Goal: Information Seeking & Learning: Check status

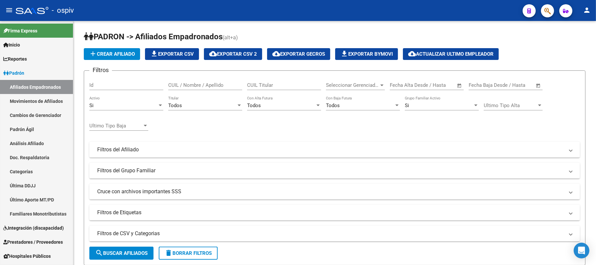
click at [549, 7] on span "button" at bounding box center [548, 10] width 7 height 13
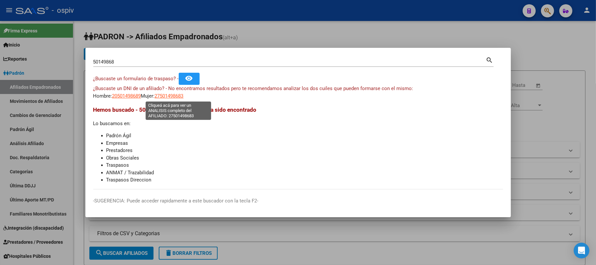
click at [167, 95] on span "27501498683" at bounding box center [169, 96] width 29 height 6
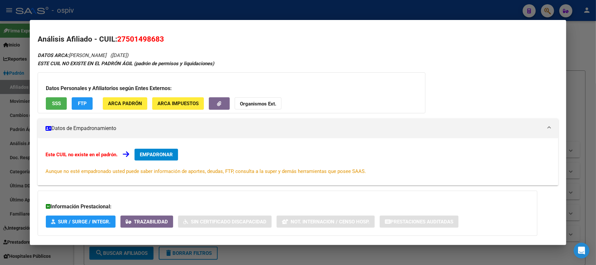
click at [59, 105] on span "SSS" at bounding box center [56, 104] width 9 height 6
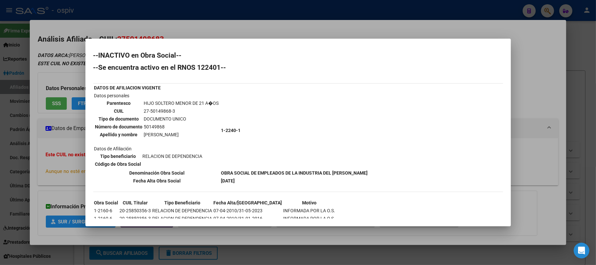
drag, startPoint x: 94, startPoint y: 94, endPoint x: 333, endPoint y: 186, distance: 256.6
click at [333, 186] on div "--INACTIVO en Obra Social-- --Se encuentra activo en el RNOS 122401-- DATOS DE …" at bounding box center [298, 144] width 410 height 184
copy table "DATOS DE AFILIACION VIGENTE"
click at [158, 0] on div at bounding box center [298, 132] width 596 height 265
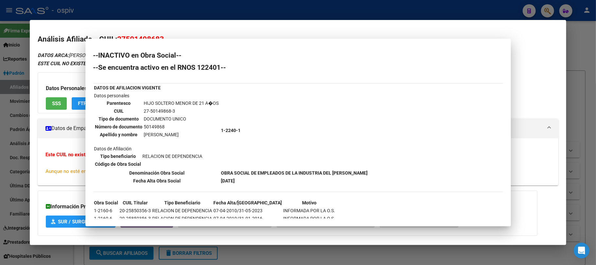
click at [158, 0] on div at bounding box center [298, 132] width 596 height 265
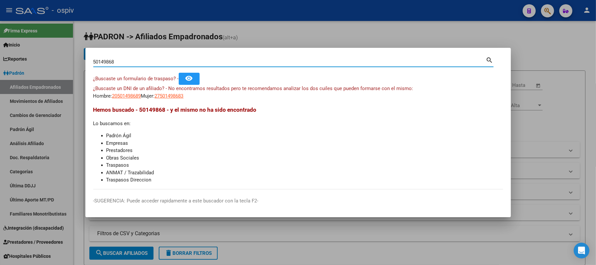
drag, startPoint x: 114, startPoint y: 61, endPoint x: 55, endPoint y: 61, distance: 58.6
click at [55, 61] on div "50149868 Buscar (apellido, dni, cuil, nro traspaso, cuit, obra social) search ¿…" at bounding box center [298, 132] width 596 height 265
paste input "36176890"
type input "36176890"
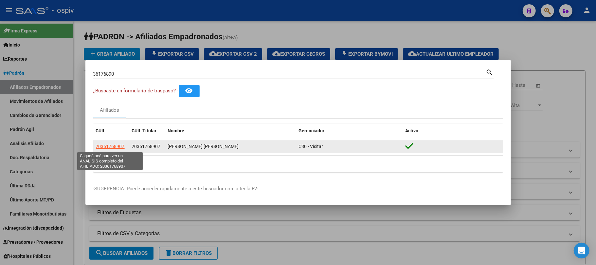
click at [118, 146] on span "20361768907" at bounding box center [110, 146] width 29 height 5
type textarea "20361768907"
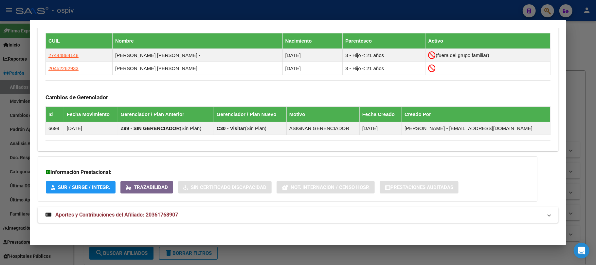
scroll to position [370, 0]
click at [129, 212] on span "Aportes y Contribuciones del Afiliado: 20361768907" at bounding box center [116, 215] width 123 height 6
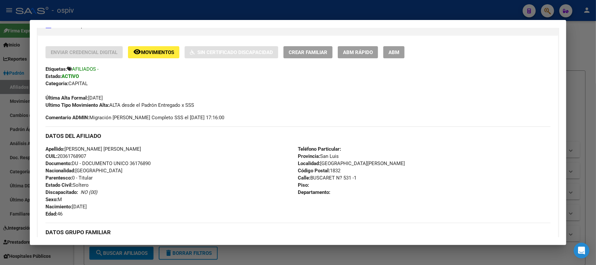
scroll to position [0, 0]
